Goal: Information Seeking & Learning: Learn about a topic

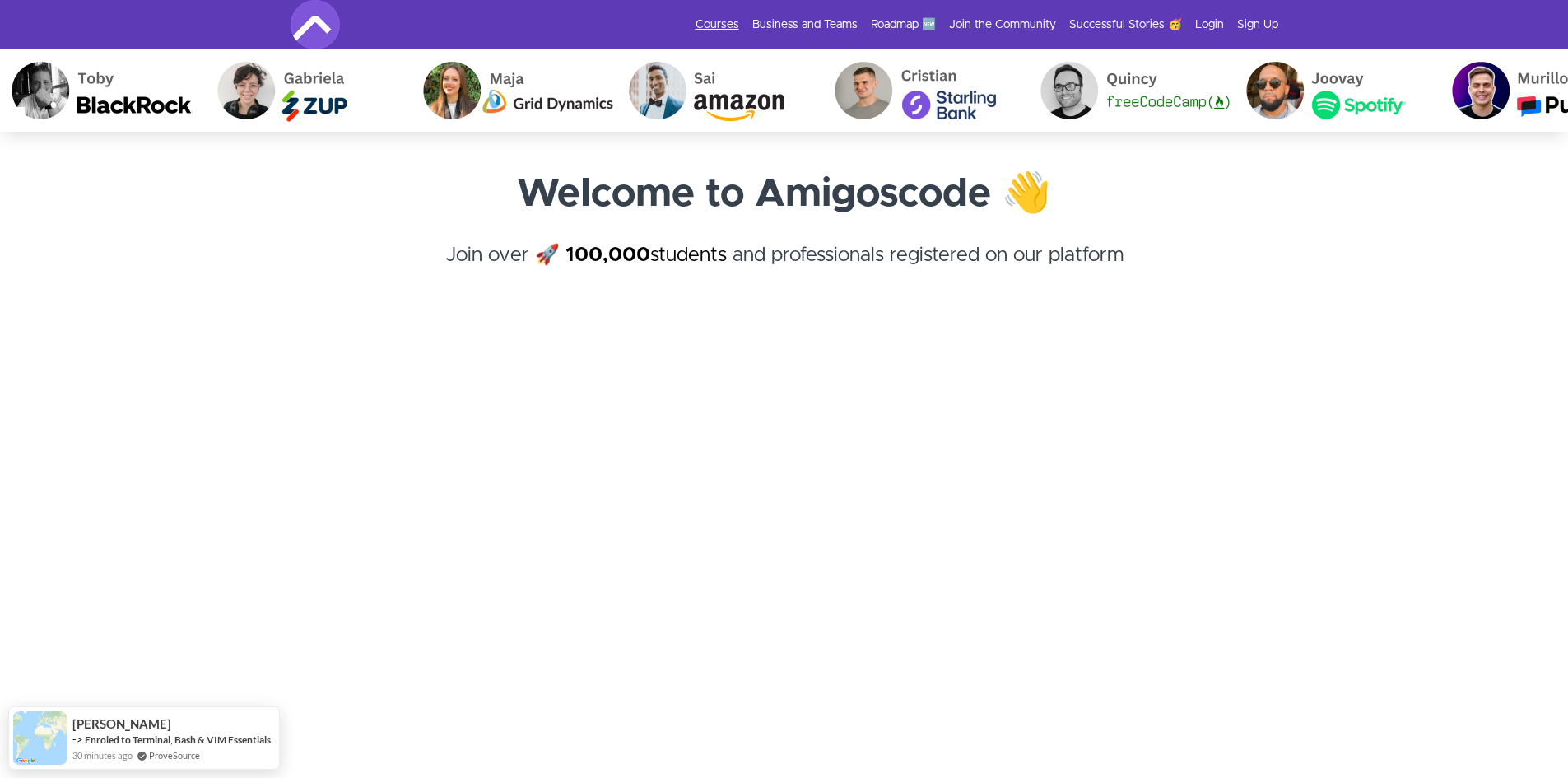
click at [733, 24] on link "Courses" at bounding box center [717, 25] width 44 height 17
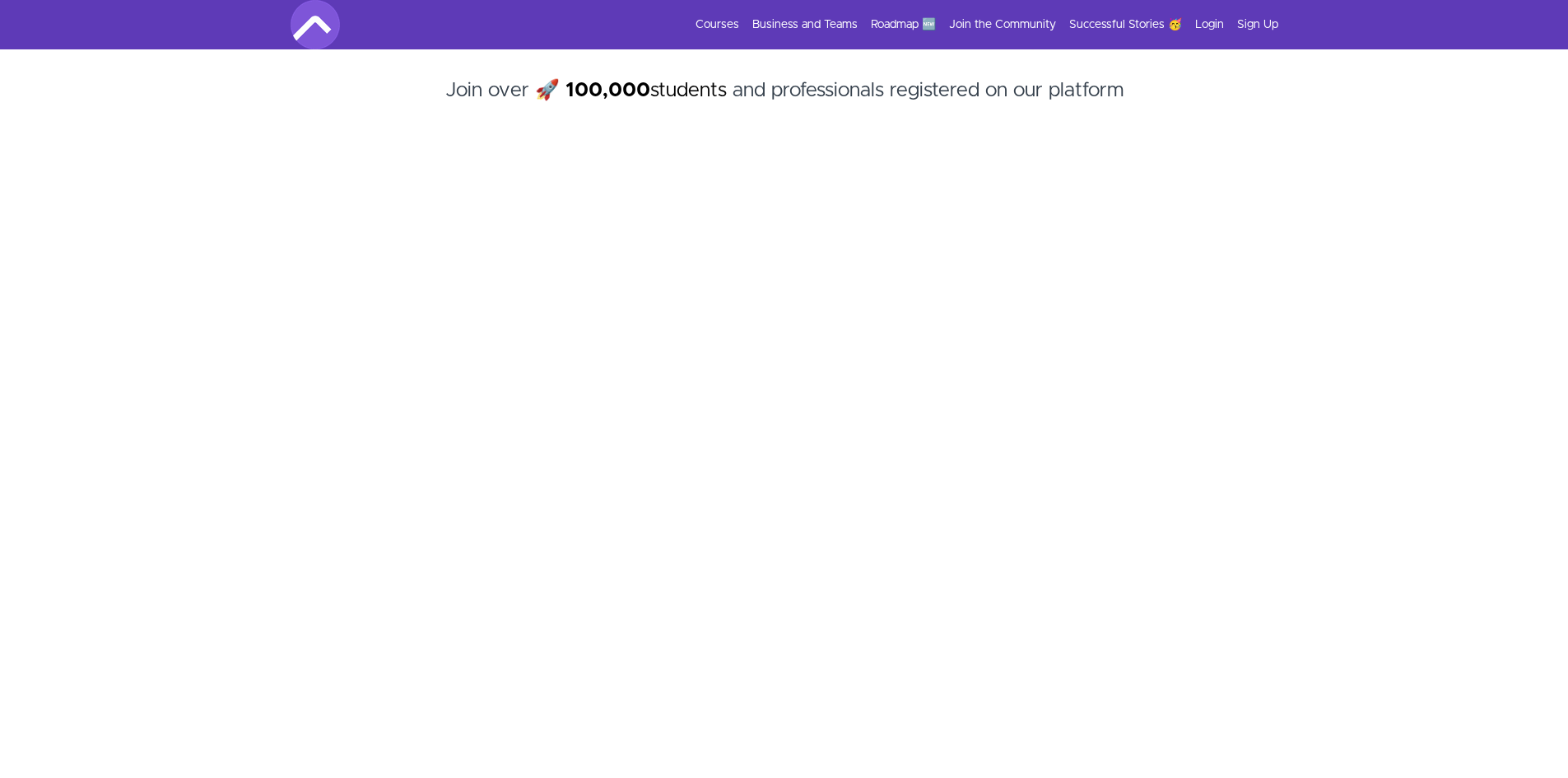
scroll to position [352, 0]
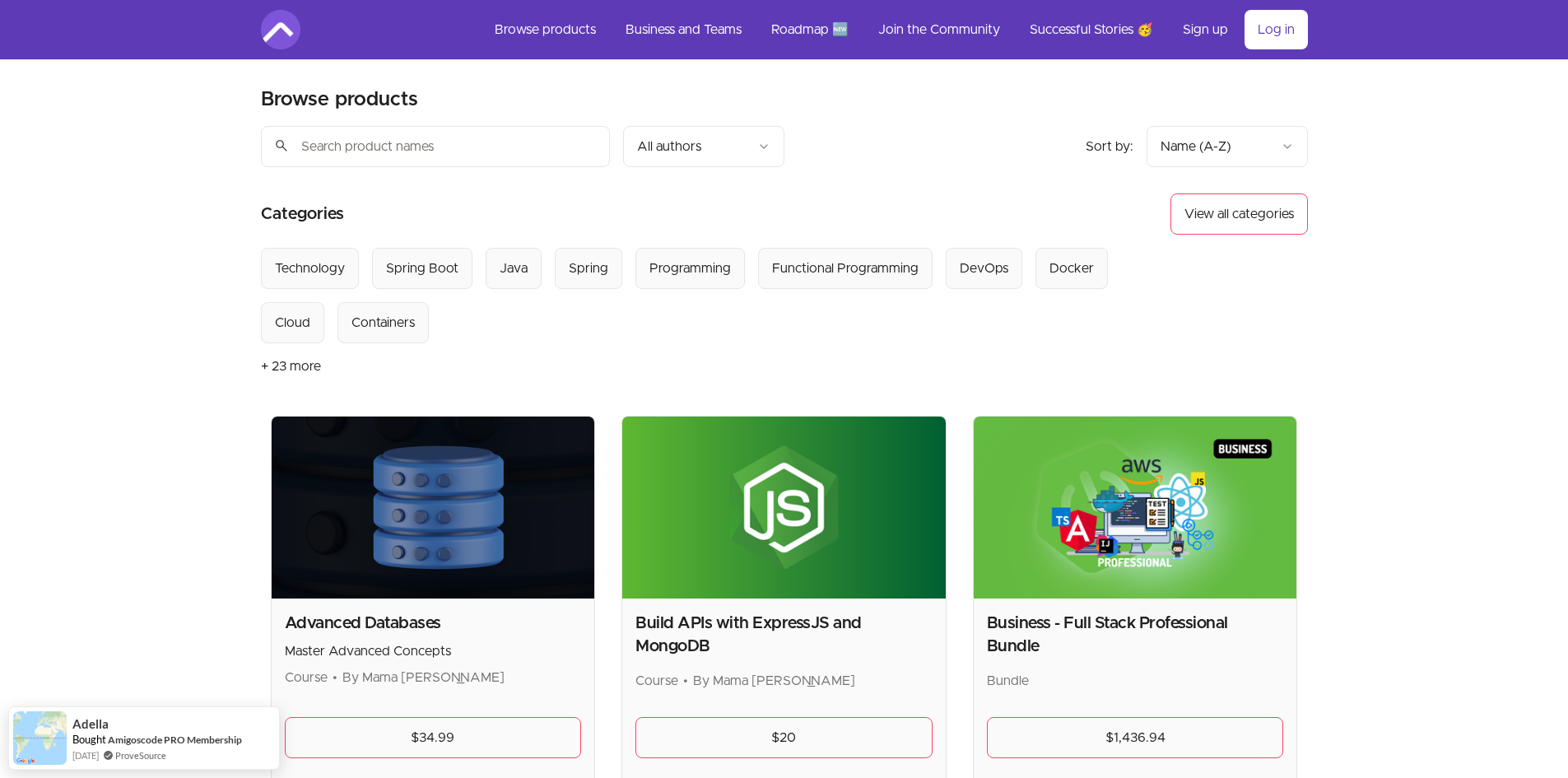
click at [1014, 140] on div "Sort by: import_export Name (A-Z) search All authors" at bounding box center [654, 146] width 785 height 41
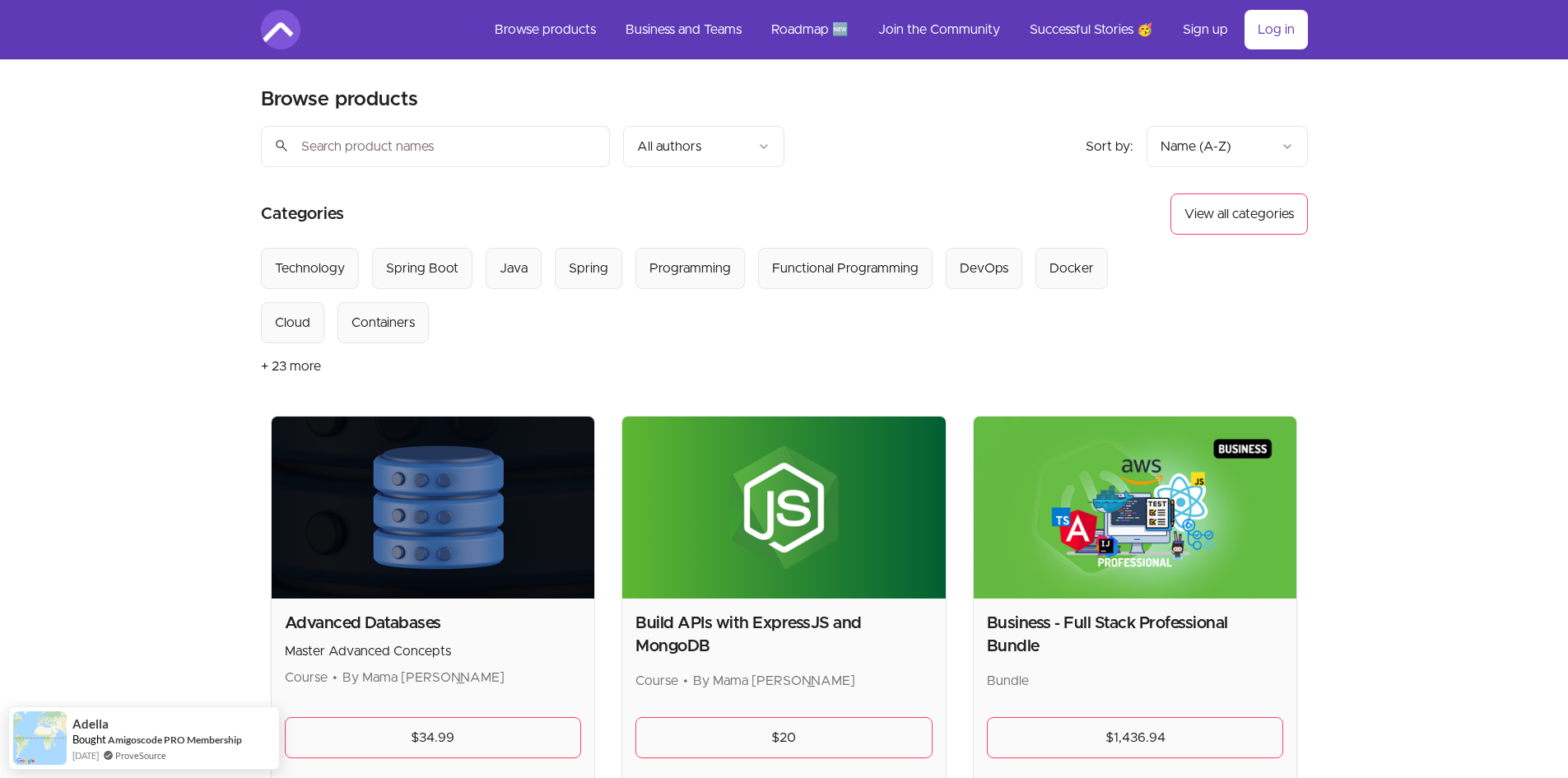
click at [1196, 208] on button "View all categories" at bounding box center [1239, 214] width 137 height 41
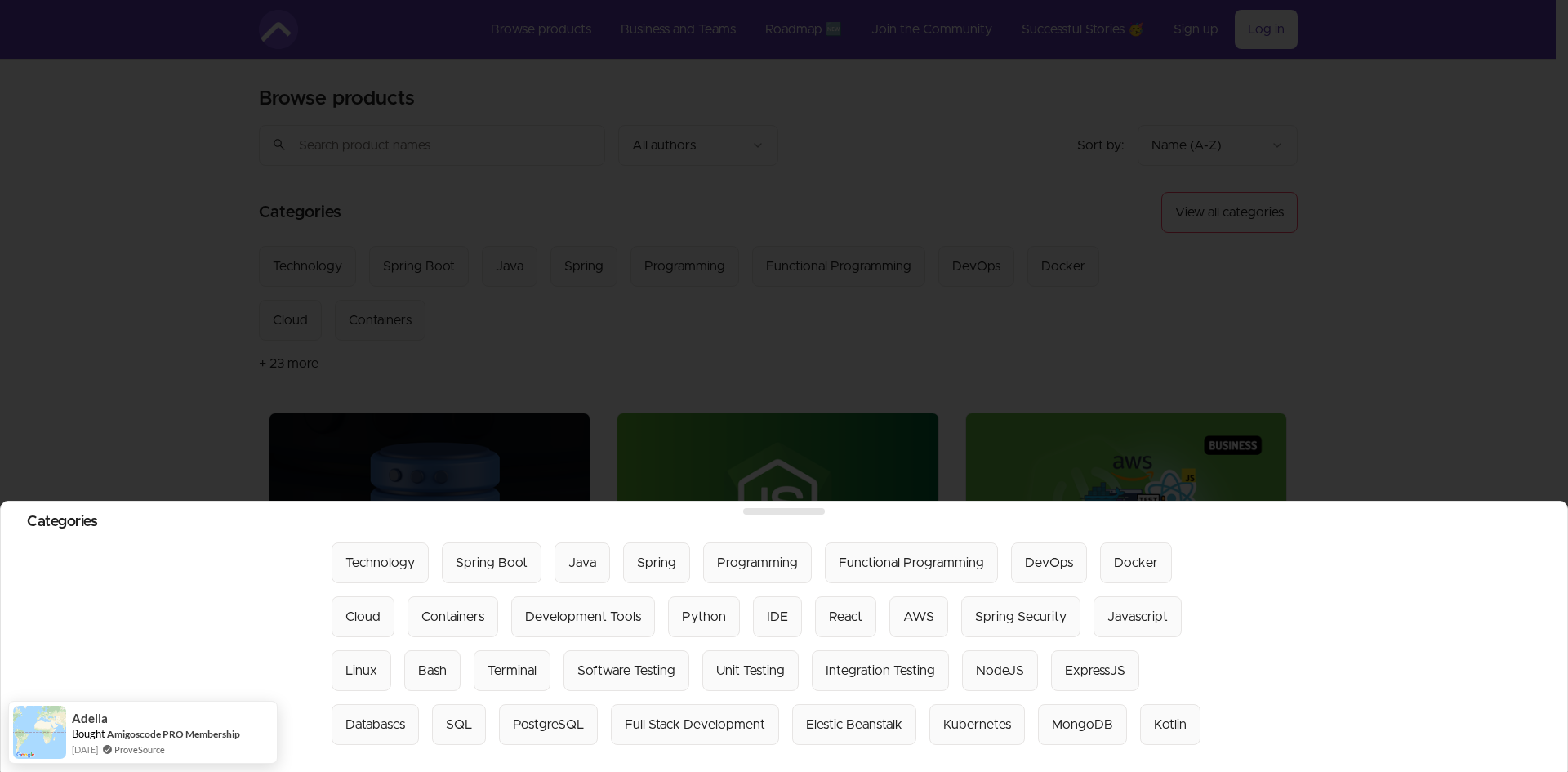
click at [728, 160] on div at bounding box center [784, 386] width 1568 height 772
